Goal: Task Accomplishment & Management: Manage account settings

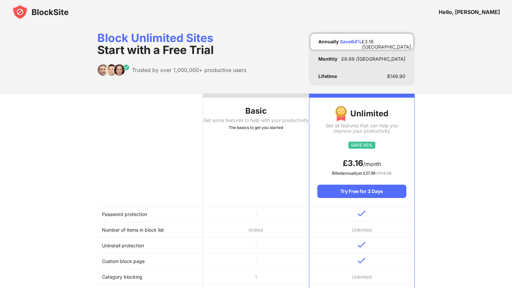
click at [51, 14] on img at bounding box center [40, 12] width 57 height 16
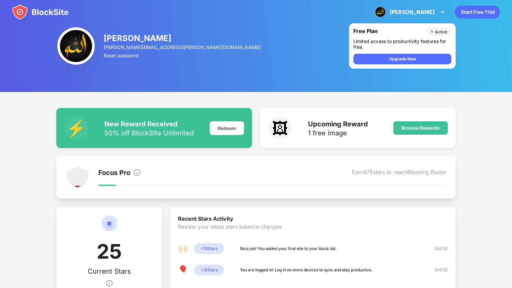
click at [54, 11] on img at bounding box center [40, 12] width 57 height 16
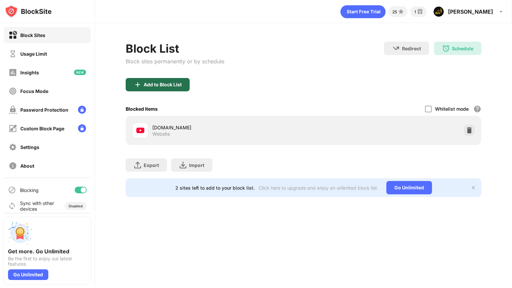
click at [157, 86] on div "Add to Block List" at bounding box center [163, 84] width 38 height 5
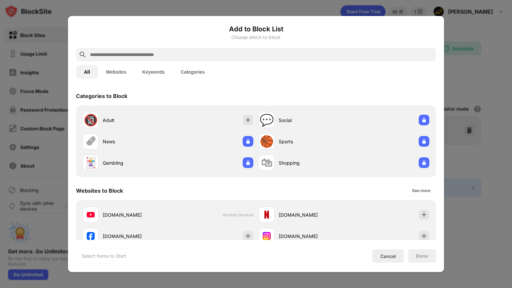
click at [230, 51] on input "text" at bounding box center [261, 55] width 344 height 8
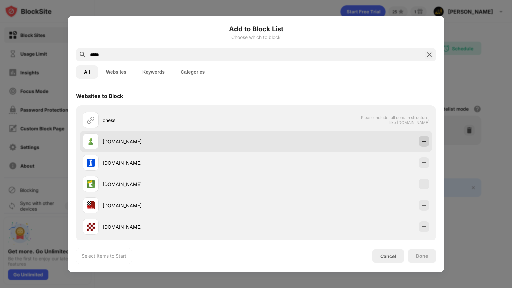
type input "*****"
click at [421, 144] on img at bounding box center [424, 141] width 7 height 7
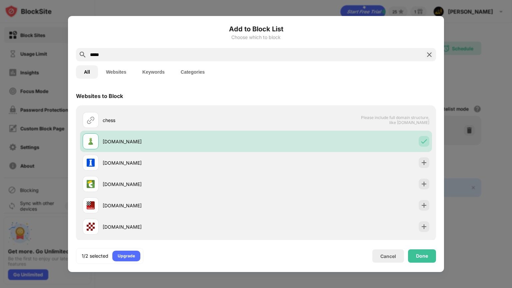
drag, startPoint x: 251, startPoint y: 52, endPoint x: 86, endPoint y: 58, distance: 165.1
click at [86, 58] on div "*****" at bounding box center [256, 54] width 360 height 13
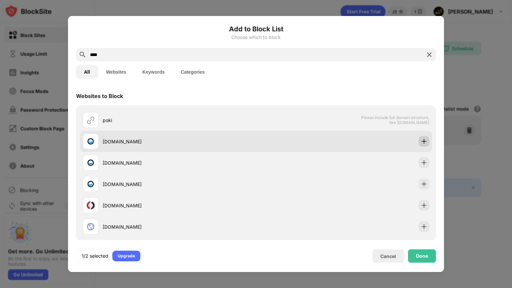
type input "****"
click at [421, 140] on img at bounding box center [424, 141] width 7 height 7
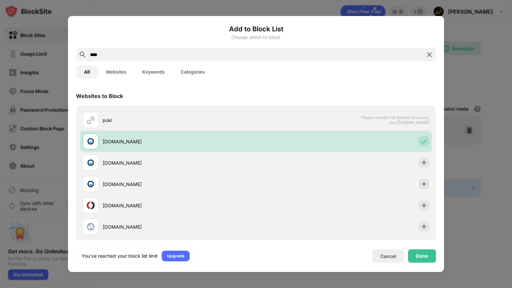
click at [421, 263] on div "You’ve reached your block list limit Upgrade Cancel Done" at bounding box center [256, 256] width 360 height 16
click at [421, 253] on div "Done" at bounding box center [422, 255] width 12 height 5
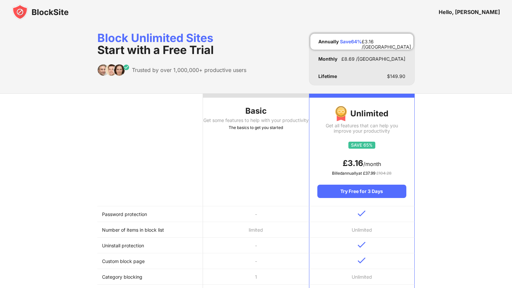
click at [46, 12] on img at bounding box center [40, 12] width 57 height 16
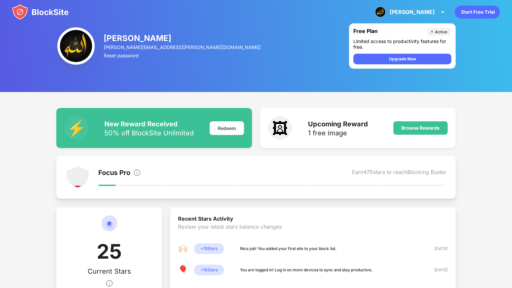
click at [41, 13] on img at bounding box center [40, 12] width 57 height 16
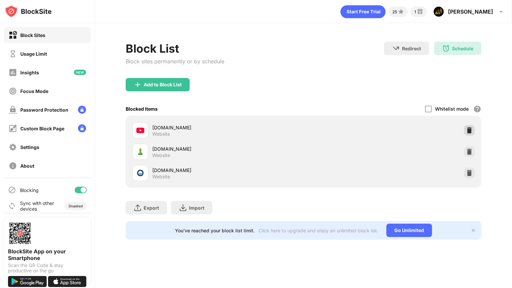
click at [466, 125] on div at bounding box center [469, 130] width 11 height 11
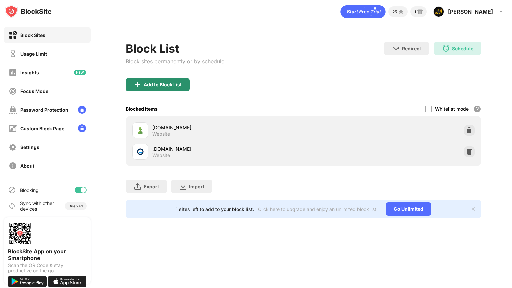
click at [165, 83] on div "Add to Block List" at bounding box center [163, 84] width 38 height 5
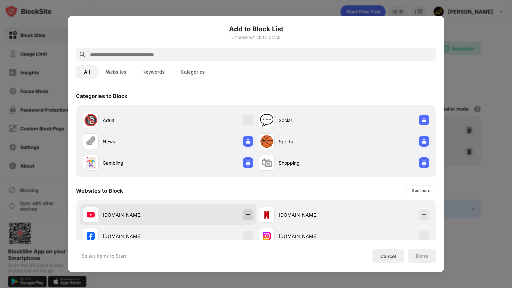
click at [243, 213] on div at bounding box center [248, 214] width 11 height 11
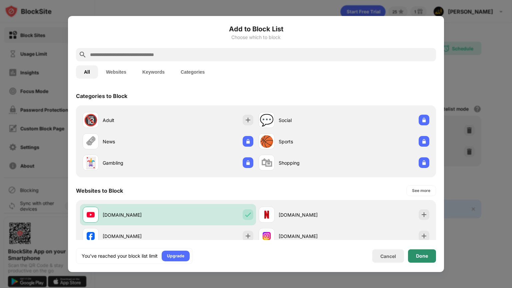
click at [420, 258] on div "Done" at bounding box center [422, 255] width 12 height 5
